Goal: Task Accomplishment & Management: Manage account settings

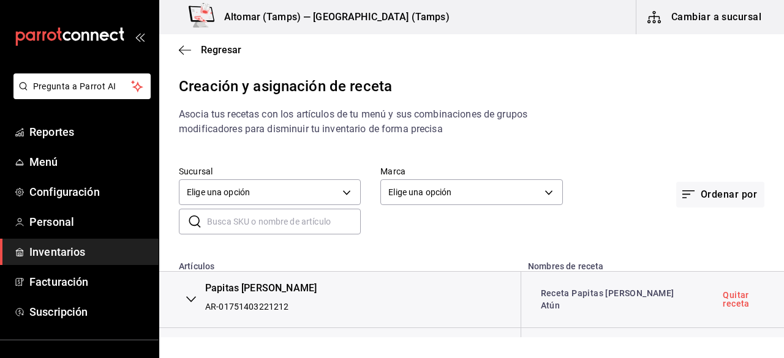
scroll to position [2271, 0]
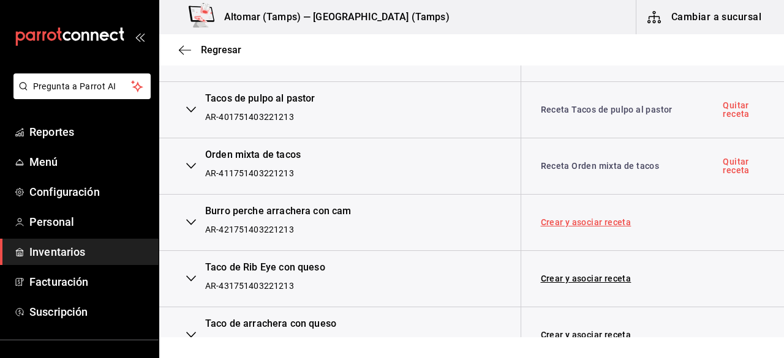
click at [560, 218] on link "Crear y asociar receta" at bounding box center [586, 222] width 91 height 9
click at [571, 161] on link "Receta Orden mixta de tacos" at bounding box center [600, 166] width 119 height 10
click at [555, 211] on link "Receta Burro perche arrachera con cam" at bounding box center [604, 222] width 127 height 22
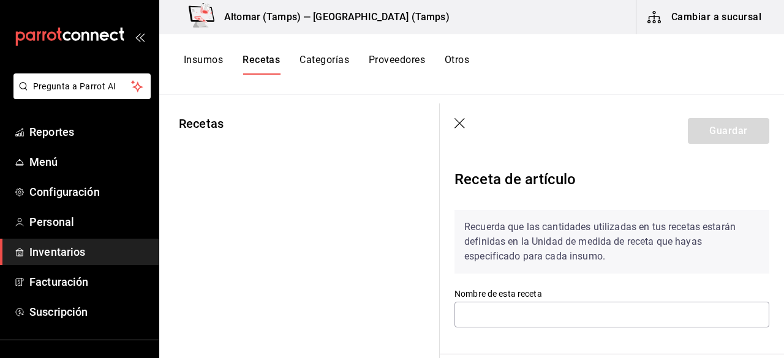
type input "Receta Orden mixta de tacos"
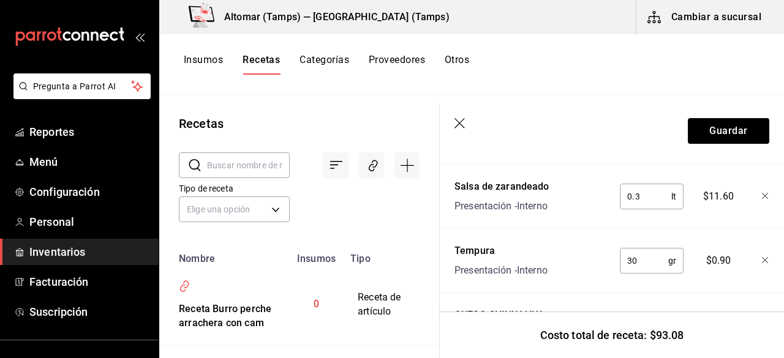
scroll to position [490, 0]
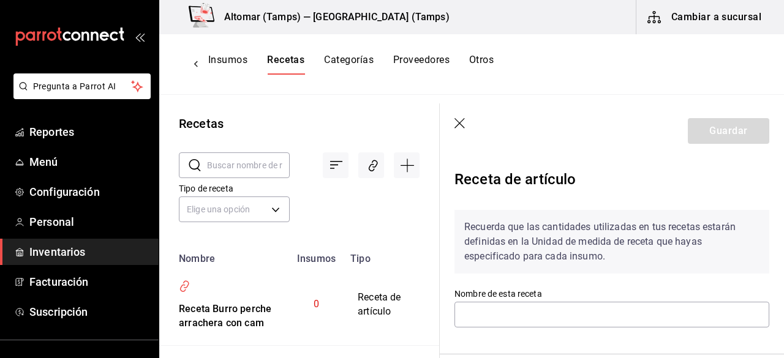
type input "Receta Burro perche arrachera con cam"
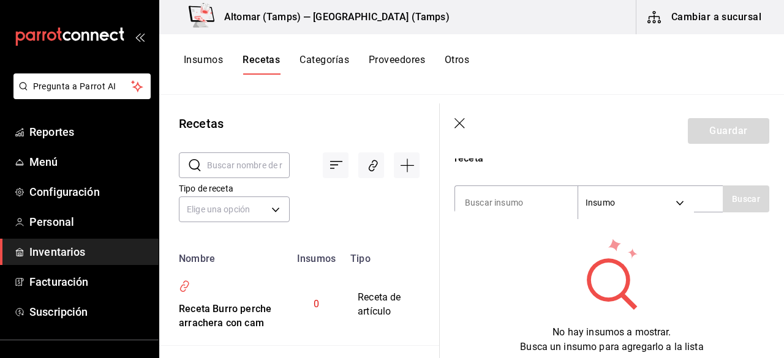
scroll to position [245, 0]
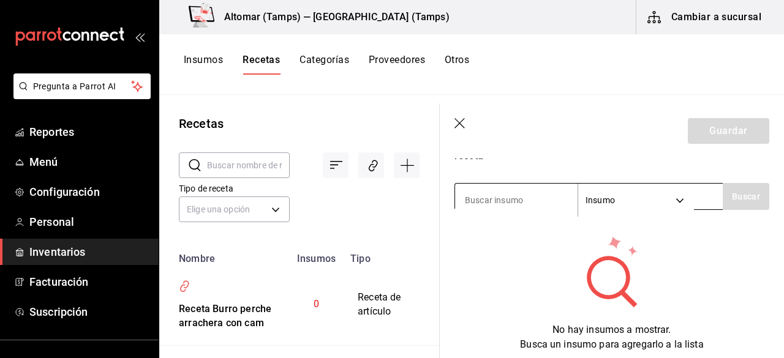
click at [492, 200] on input at bounding box center [516, 200] width 122 height 26
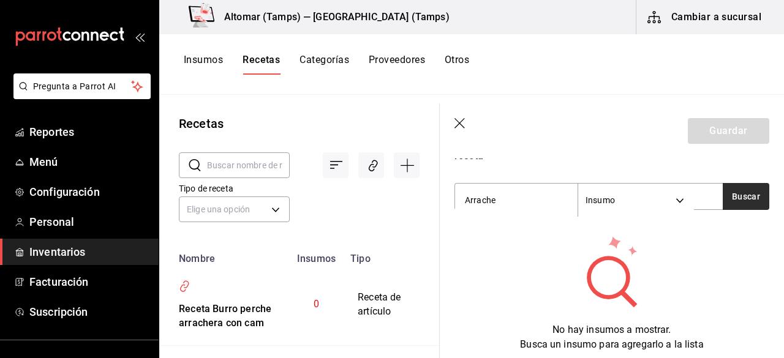
type input "Arrache"
click at [738, 192] on button "Buscar" at bounding box center [745, 196] width 47 height 27
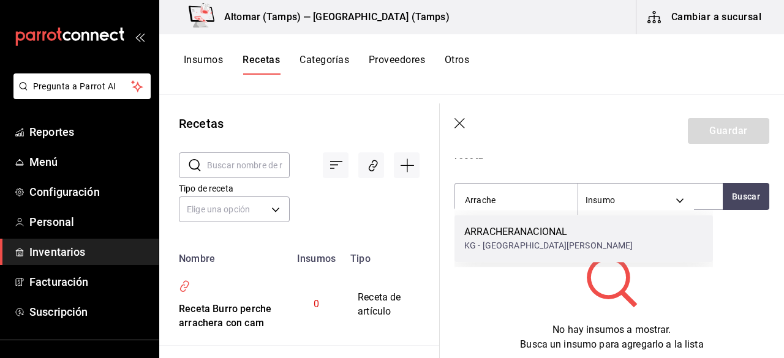
click at [536, 250] on div "KG - [GEOGRAPHIC_DATA][PERSON_NAME]" at bounding box center [548, 245] width 169 height 13
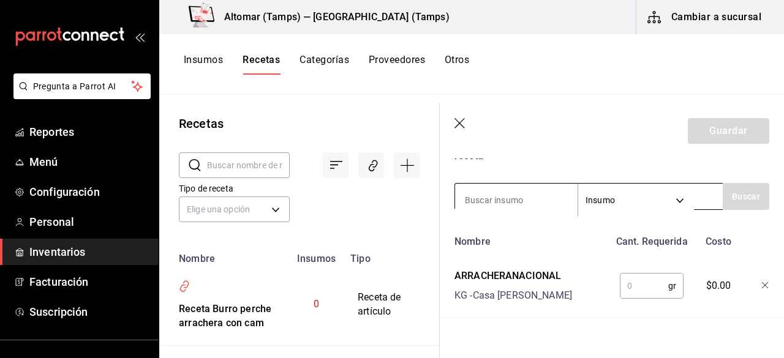
click at [508, 204] on input at bounding box center [516, 200] width 122 height 26
click at [644, 283] on input "text" at bounding box center [644, 286] width 48 height 24
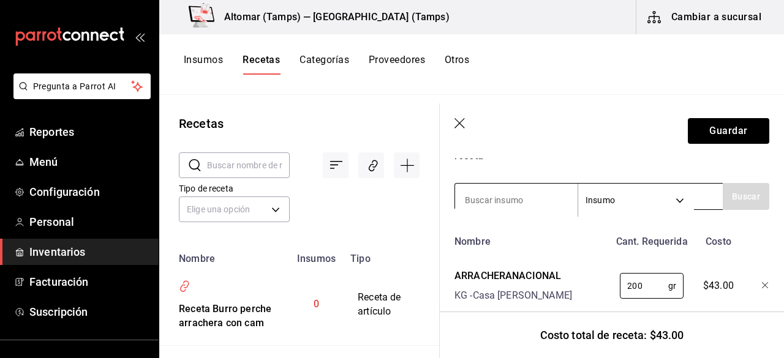
type input "200"
click at [500, 201] on input at bounding box center [516, 200] width 122 height 26
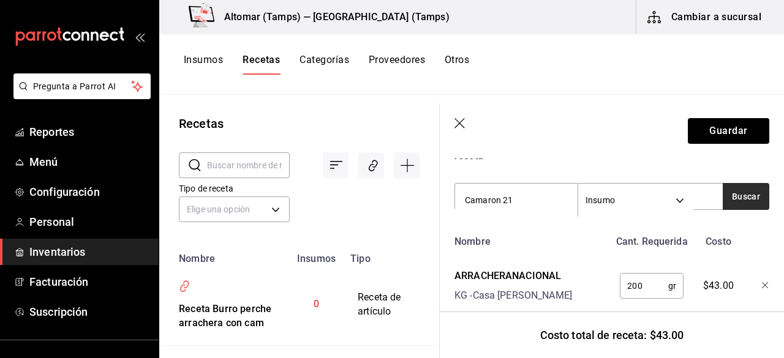
type input "Camaron 21"
click at [739, 198] on button "Buscar" at bounding box center [745, 196] width 47 height 27
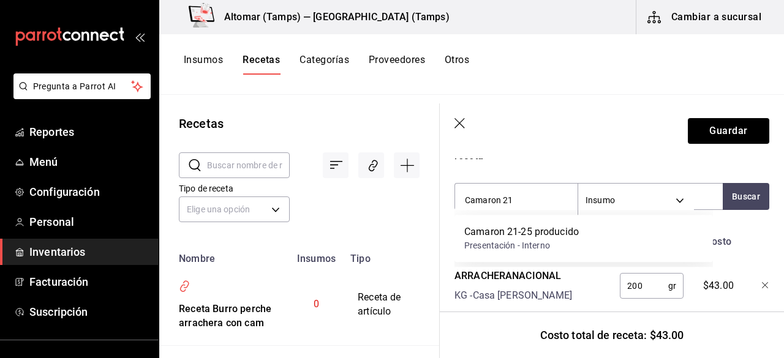
drag, startPoint x: 571, startPoint y: 230, endPoint x: 563, endPoint y: 220, distance: 11.8
click at [568, 228] on div "Camaron 21-25 producido" at bounding box center [521, 232] width 114 height 15
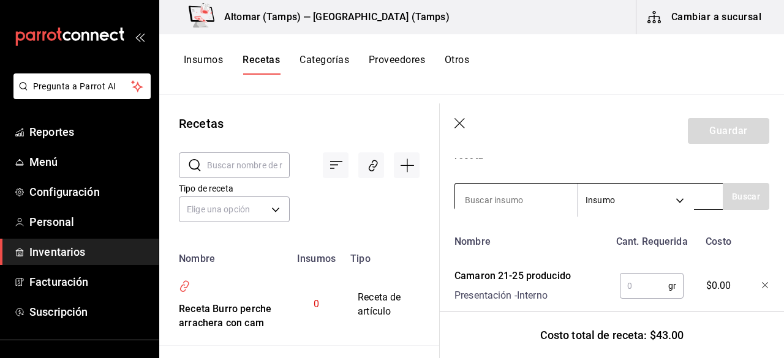
click at [540, 198] on input at bounding box center [516, 200] width 122 height 26
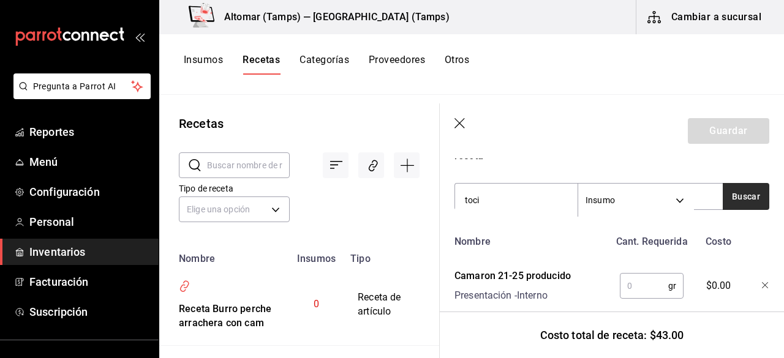
type input "toci"
click at [726, 190] on button "Buscar" at bounding box center [745, 196] width 47 height 27
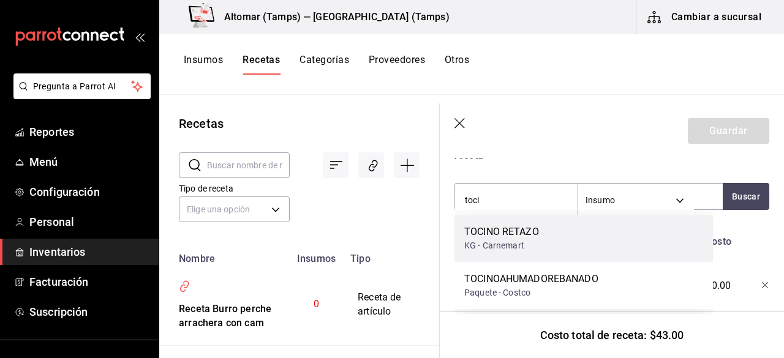
click at [551, 239] on div "TOCINO RETAZO KG - Carnemart" at bounding box center [583, 238] width 258 height 47
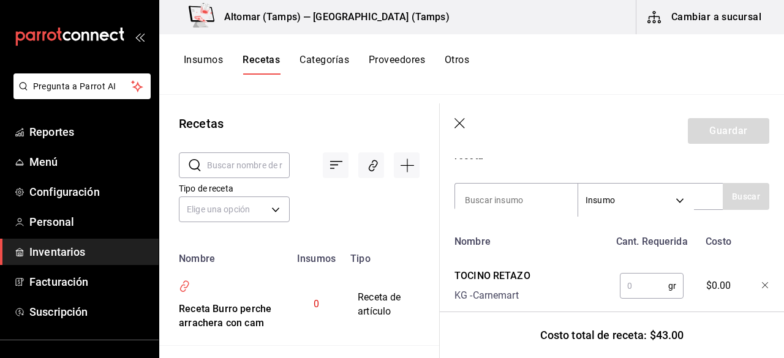
scroll to position [367, 0]
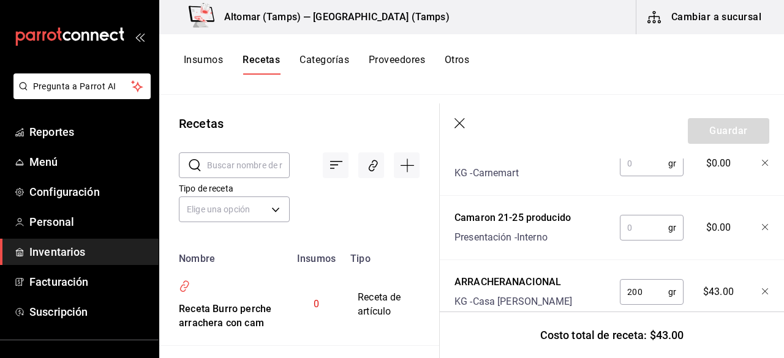
click at [633, 220] on input "text" at bounding box center [644, 227] width 48 height 24
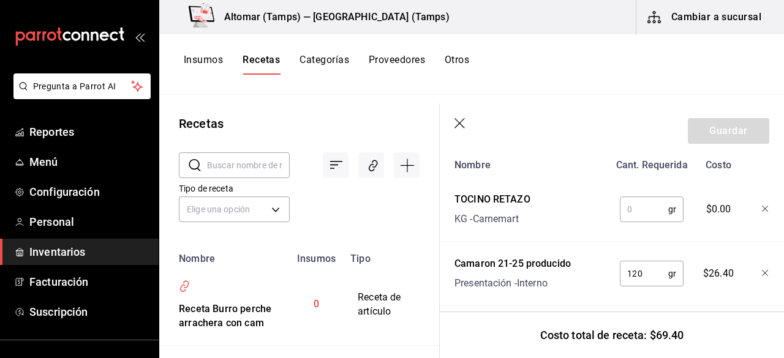
scroll to position [306, 0]
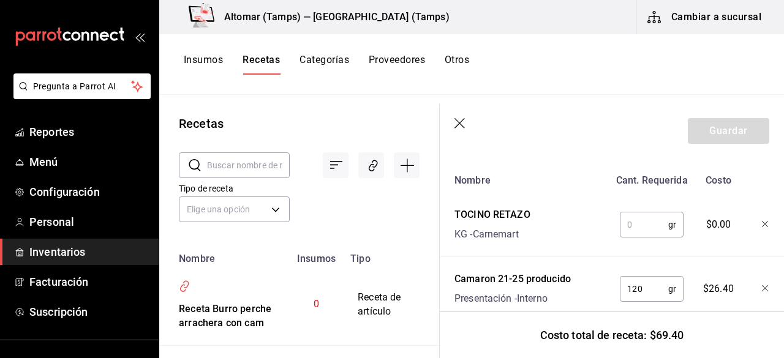
type input "120"
click at [629, 214] on input "text" at bounding box center [644, 224] width 48 height 24
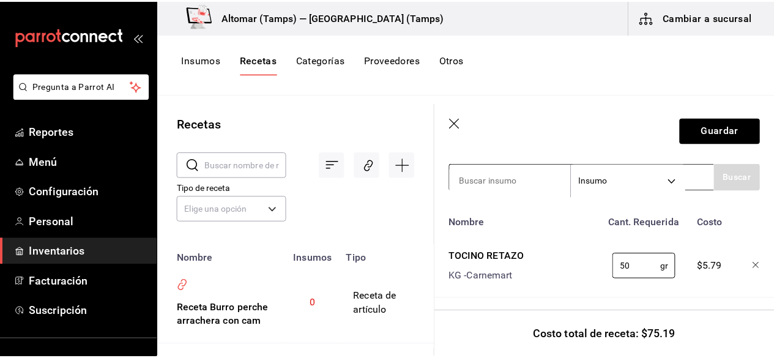
scroll to position [245, 0]
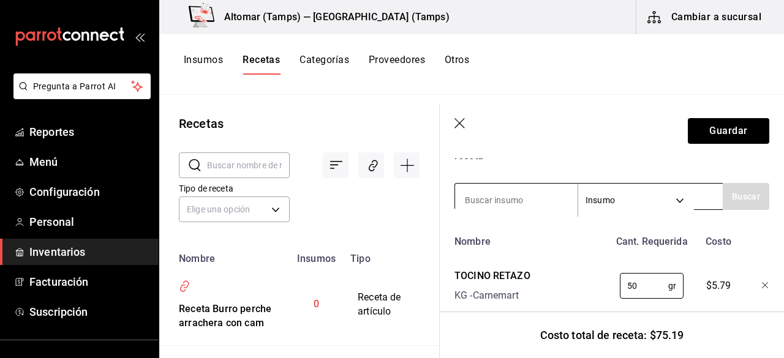
type input "50"
click at [513, 195] on input at bounding box center [516, 200] width 122 height 26
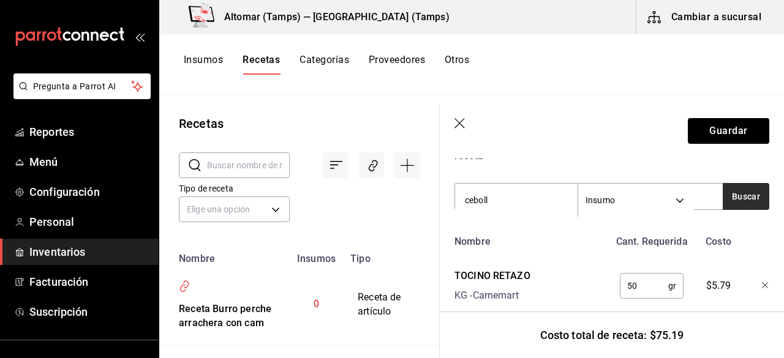
type input "ceboll"
click at [736, 206] on button "Buscar" at bounding box center [745, 196] width 47 height 27
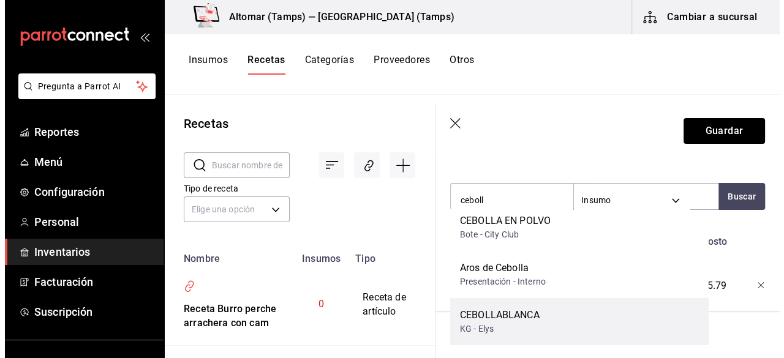
scroll to position [17, 0]
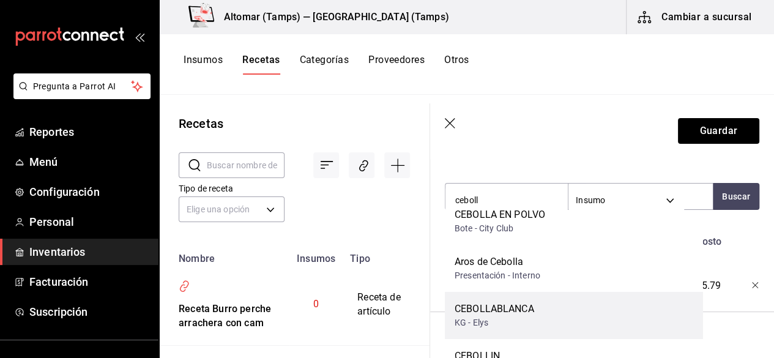
click at [537, 306] on div "CEBOLLABLANCA KG - Elys" at bounding box center [574, 315] width 258 height 47
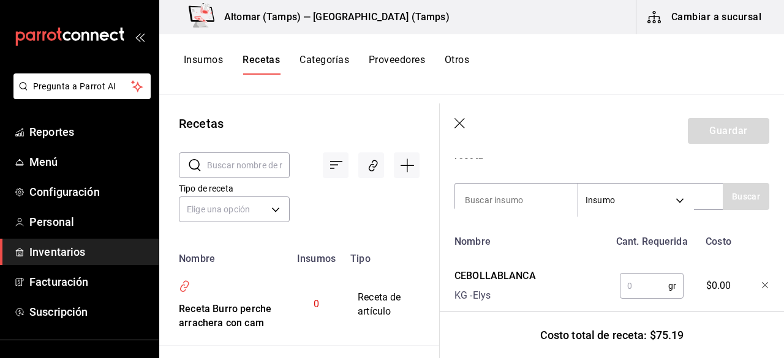
click at [627, 282] on input "text" at bounding box center [644, 286] width 48 height 24
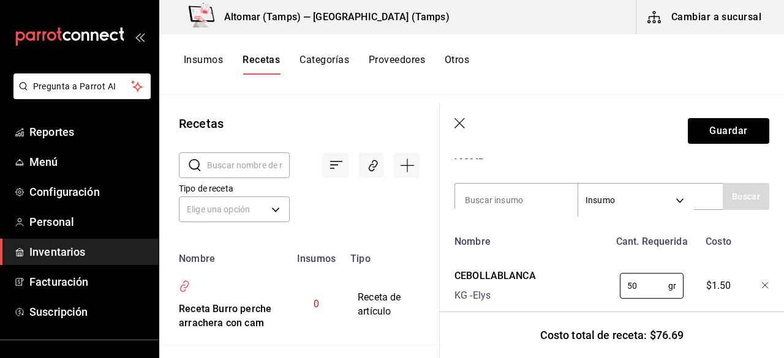
type input "50"
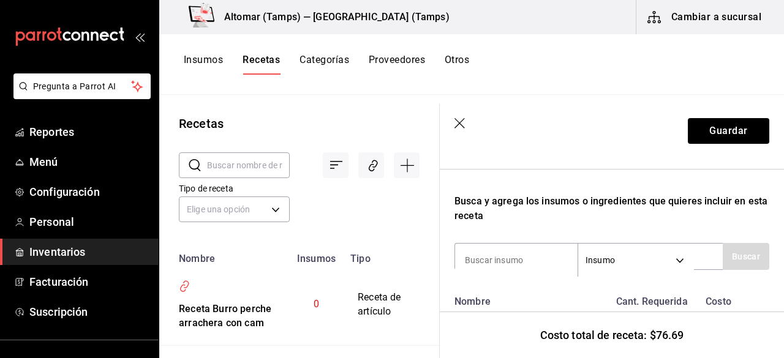
scroll to position [184, 0]
click at [501, 255] on input at bounding box center [516, 262] width 122 height 26
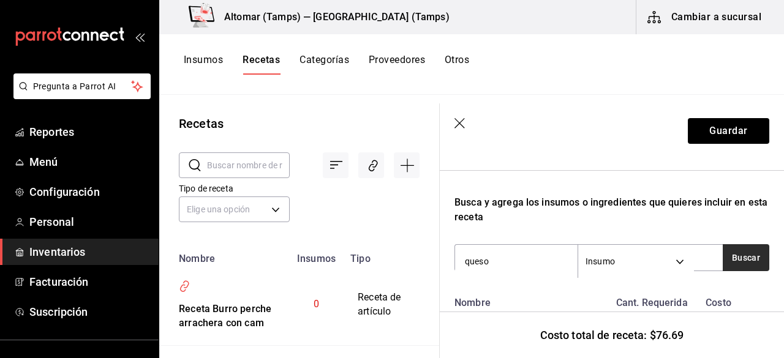
type input "queso"
click at [722, 264] on button "Buscar" at bounding box center [745, 257] width 47 height 27
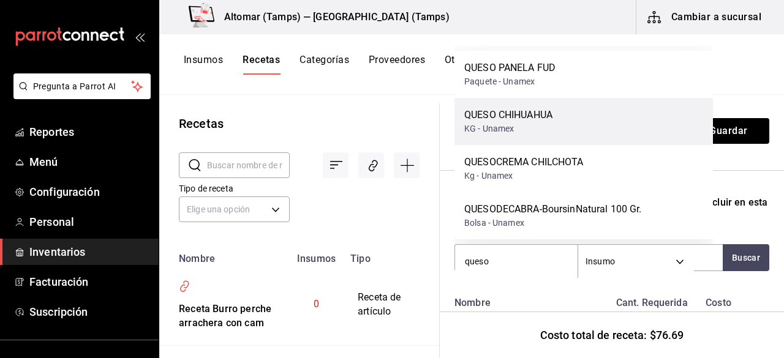
click at [544, 136] on div "QUESO CHIHUAHUA KG - Unamex" at bounding box center [583, 121] width 258 height 47
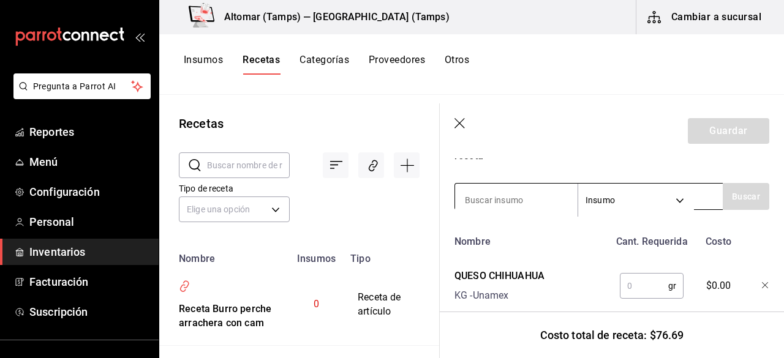
scroll to position [306, 0]
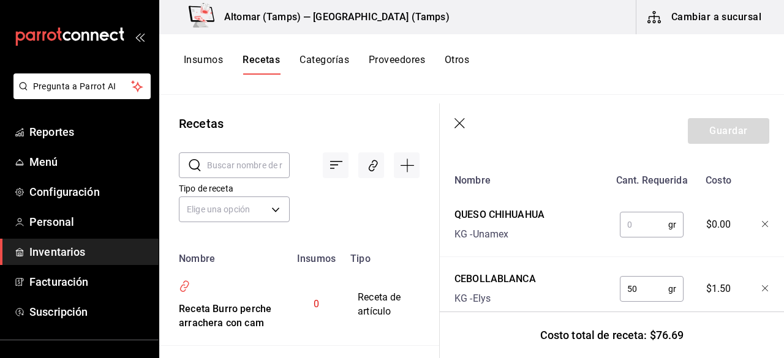
click at [628, 227] on input "text" at bounding box center [644, 224] width 48 height 24
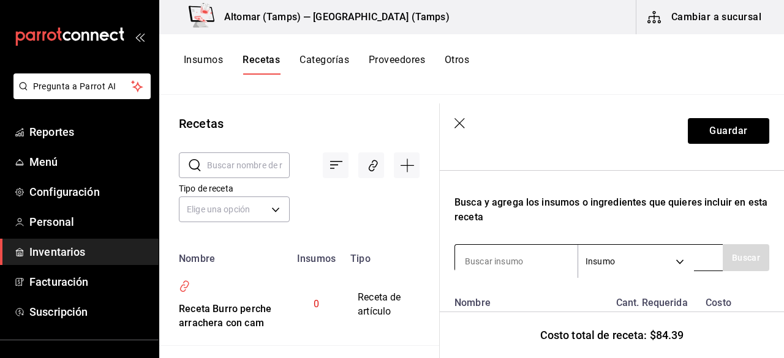
type input "100"
click at [532, 244] on div "Insumo SUPPLY" at bounding box center [588, 257] width 268 height 27
click at [511, 251] on input at bounding box center [516, 262] width 122 height 26
type input "aguaca"
click at [726, 264] on button "Buscar" at bounding box center [745, 257] width 47 height 27
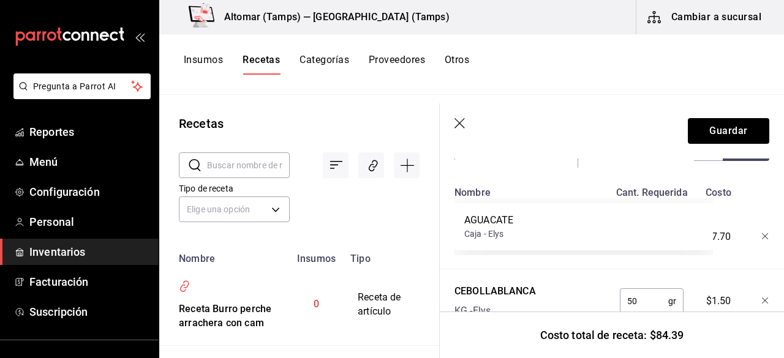
scroll to position [306, 0]
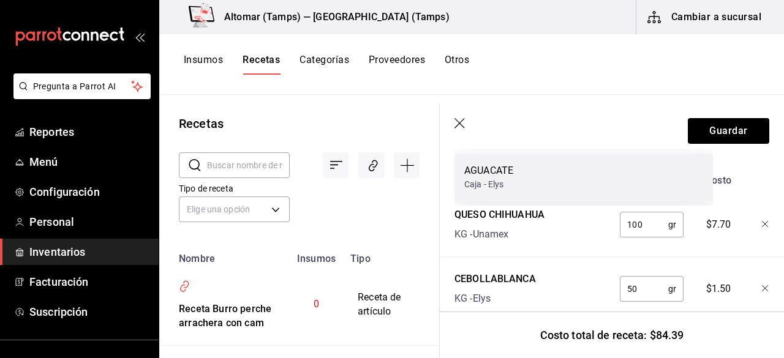
click at [501, 181] on div "Caja - Elys" at bounding box center [488, 184] width 49 height 13
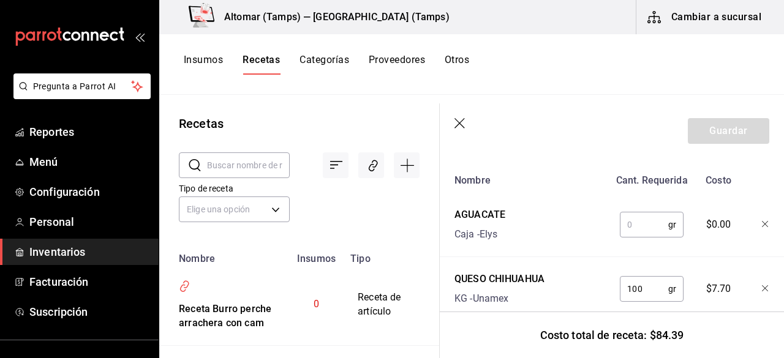
click at [631, 215] on input "text" at bounding box center [644, 224] width 48 height 24
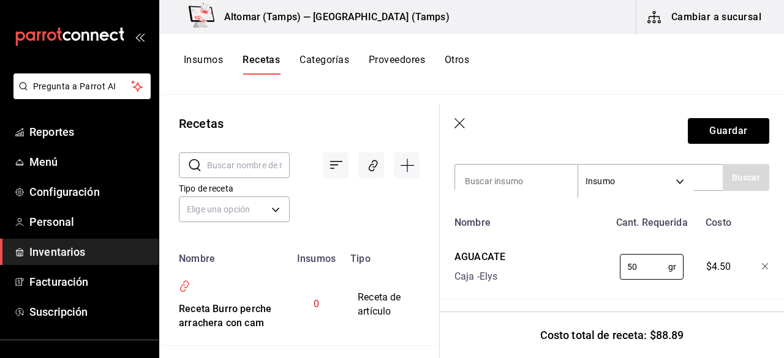
scroll to position [245, 0]
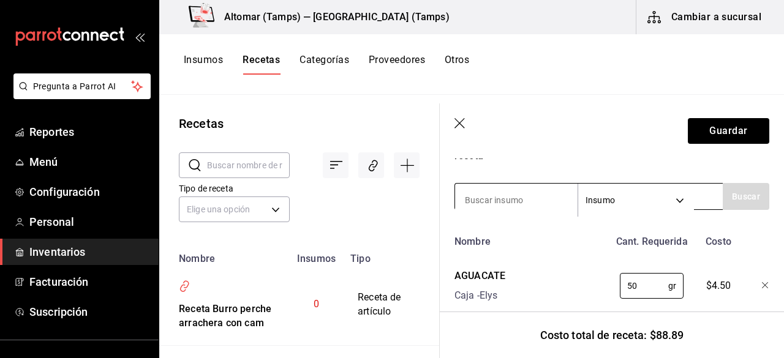
type input "50"
click at [509, 211] on div "Recuerda que las cantidades utilizadas en tus recetas estarán definidas en la U…" at bounding box center [611, 297] width 315 height 684
click at [506, 207] on input at bounding box center [516, 200] width 122 height 26
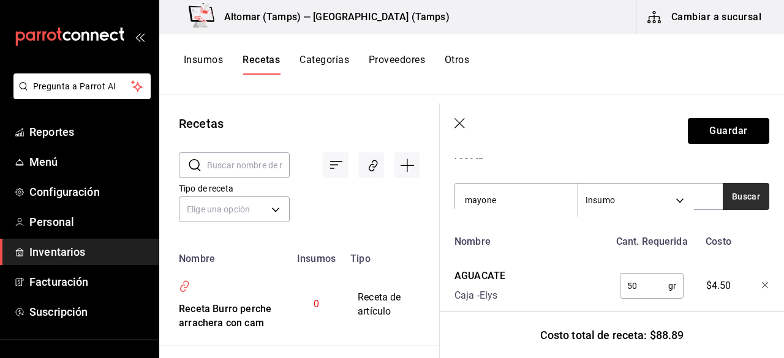
type input "mayone"
click at [722, 194] on button "Buscar" at bounding box center [745, 196] width 47 height 27
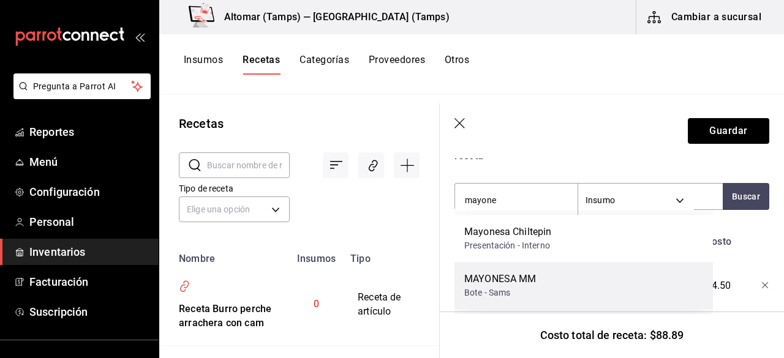
click at [528, 289] on div "Bote - Sams" at bounding box center [500, 292] width 72 height 13
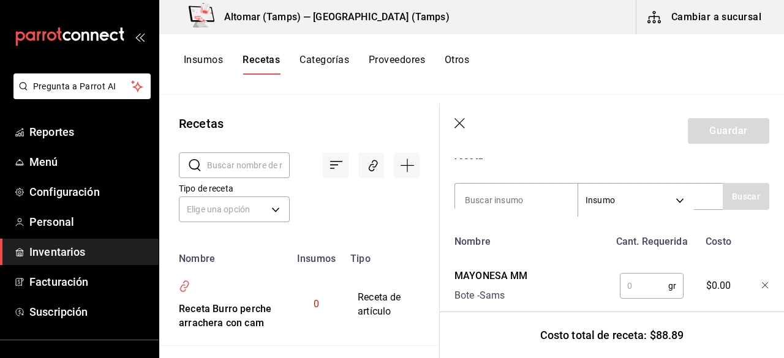
click at [656, 278] on input "text" at bounding box center [644, 286] width 48 height 24
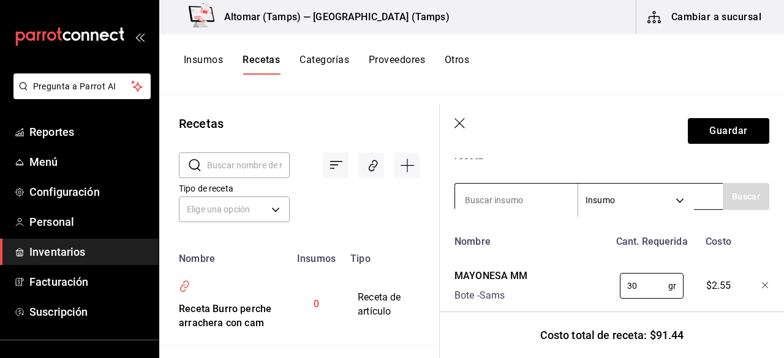
type input "30"
click at [520, 189] on input at bounding box center [516, 200] width 122 height 26
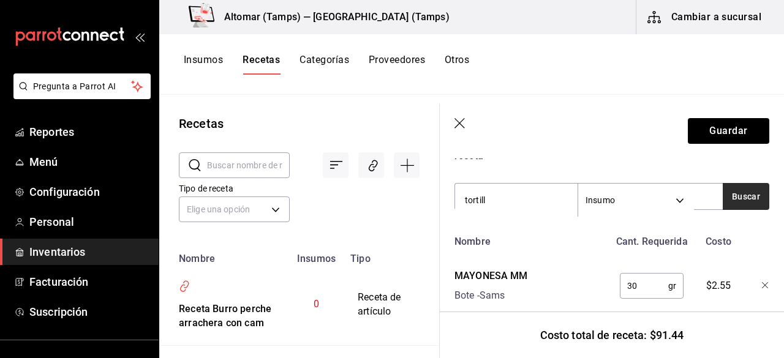
type input "tortill"
drag, startPoint x: 727, startPoint y: 192, endPoint x: 733, endPoint y: 186, distance: 8.7
click at [727, 190] on button "Buscar" at bounding box center [745, 196] width 47 height 27
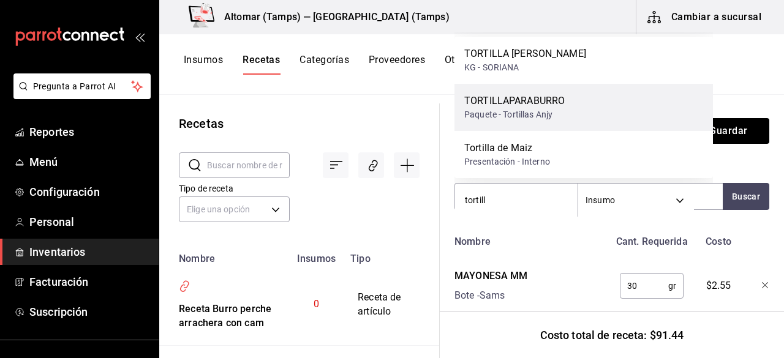
click at [567, 107] on div "TORTILLAPARABURRO Paquete - Tortillas Anjy" at bounding box center [583, 107] width 258 height 47
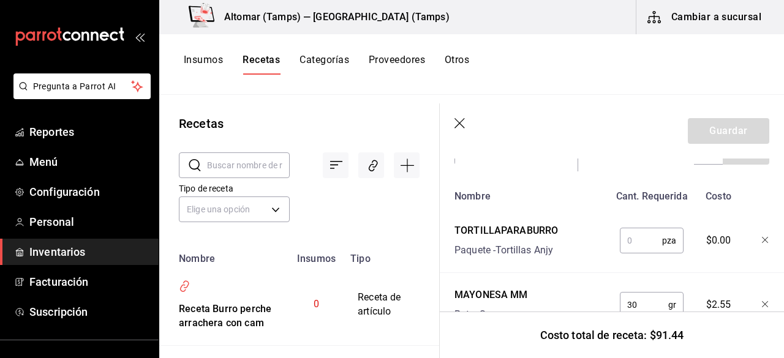
scroll to position [306, 0]
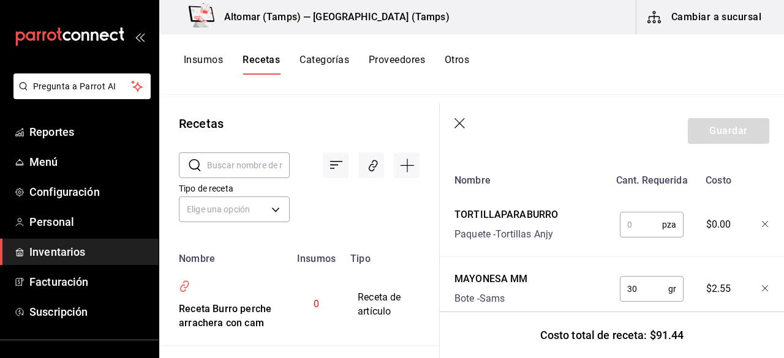
click at [636, 225] on input "text" at bounding box center [641, 224] width 42 height 24
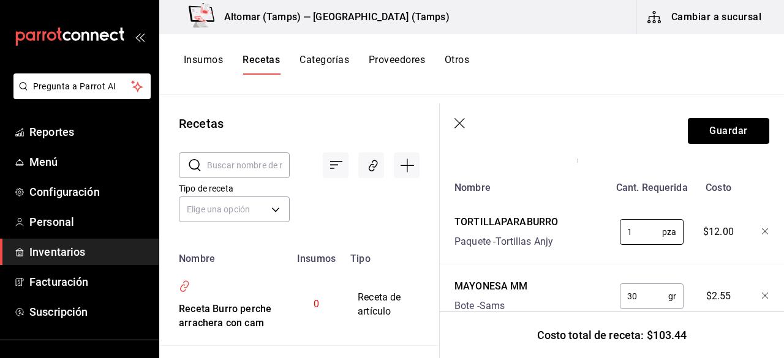
scroll to position [238, 0]
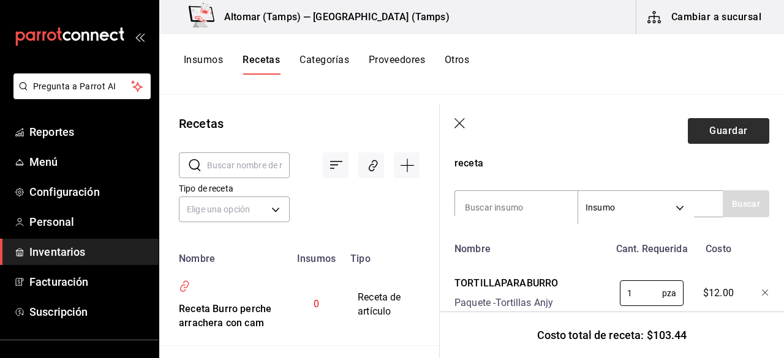
type input "1"
click at [692, 136] on button "Guardar" at bounding box center [727, 131] width 81 height 26
